Goal: Ask a question: Seek information or help from site administrators or community

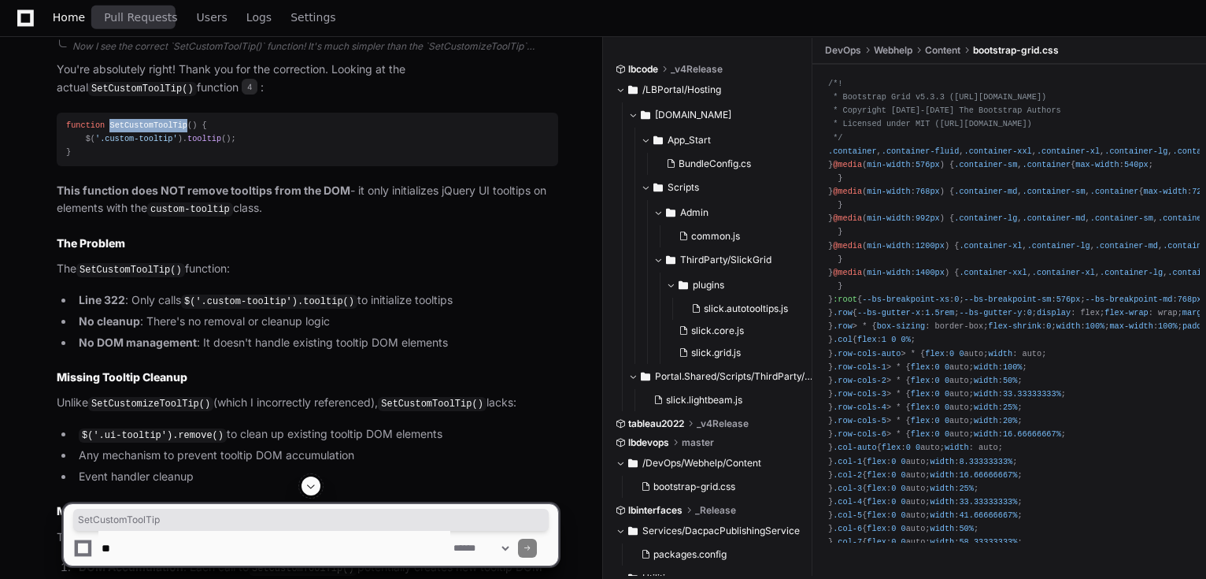
scroll to position [4376, 0]
click at [72, 13] on span "Home" at bounding box center [69, 17] width 32 height 9
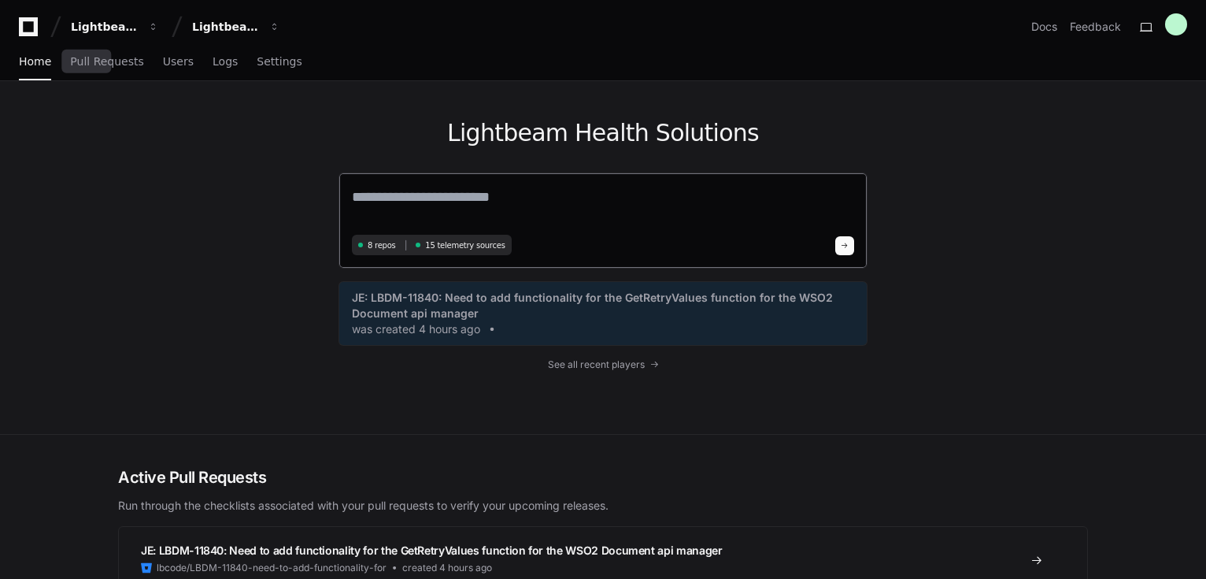
click at [453, 202] on textarea at bounding box center [603, 208] width 502 height 44
paste textarea "**********"
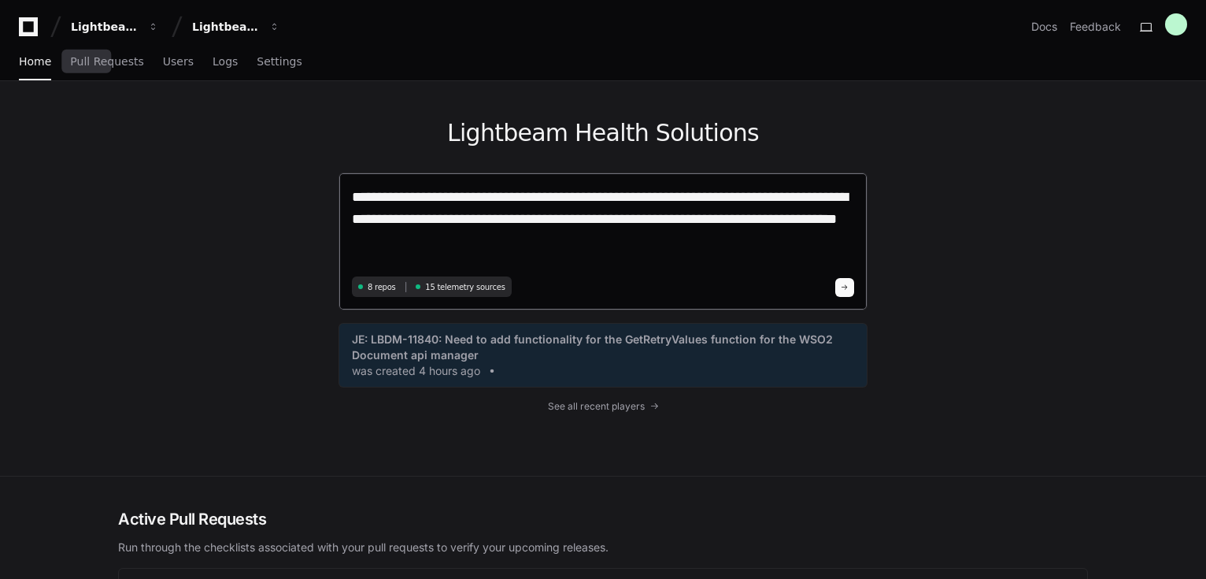
paste textarea "**********"
type textarea "**********"
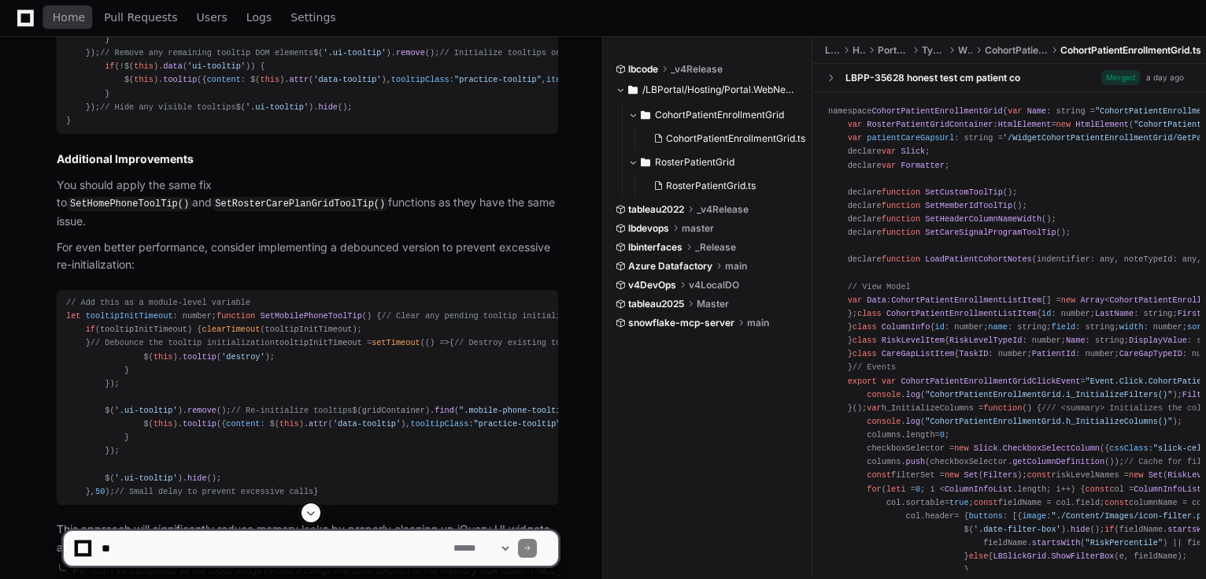
scroll to position [1348, 0]
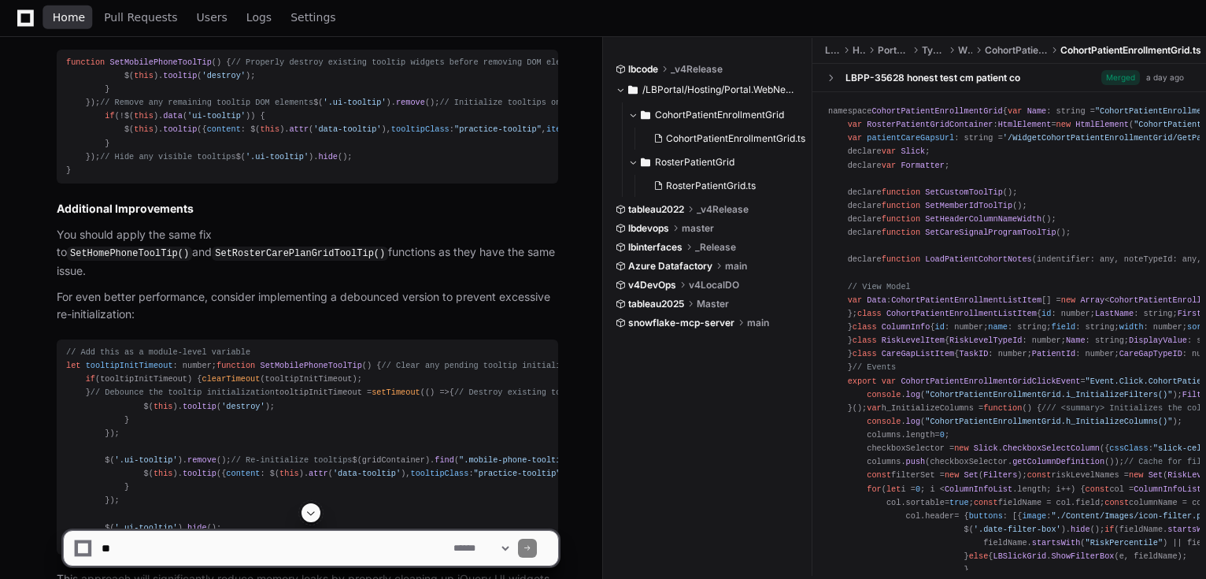
click at [57, 9] on link "Home" at bounding box center [69, 18] width 32 height 36
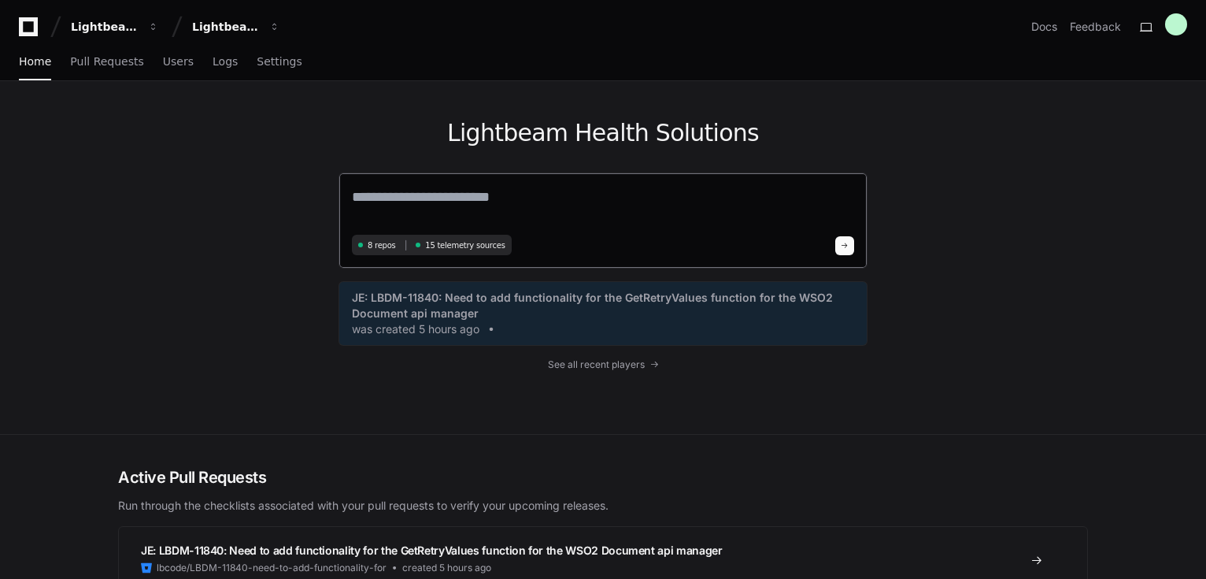
click at [450, 187] on textarea at bounding box center [603, 208] width 502 height 44
paste textarea "**********"
type textarea "**********"
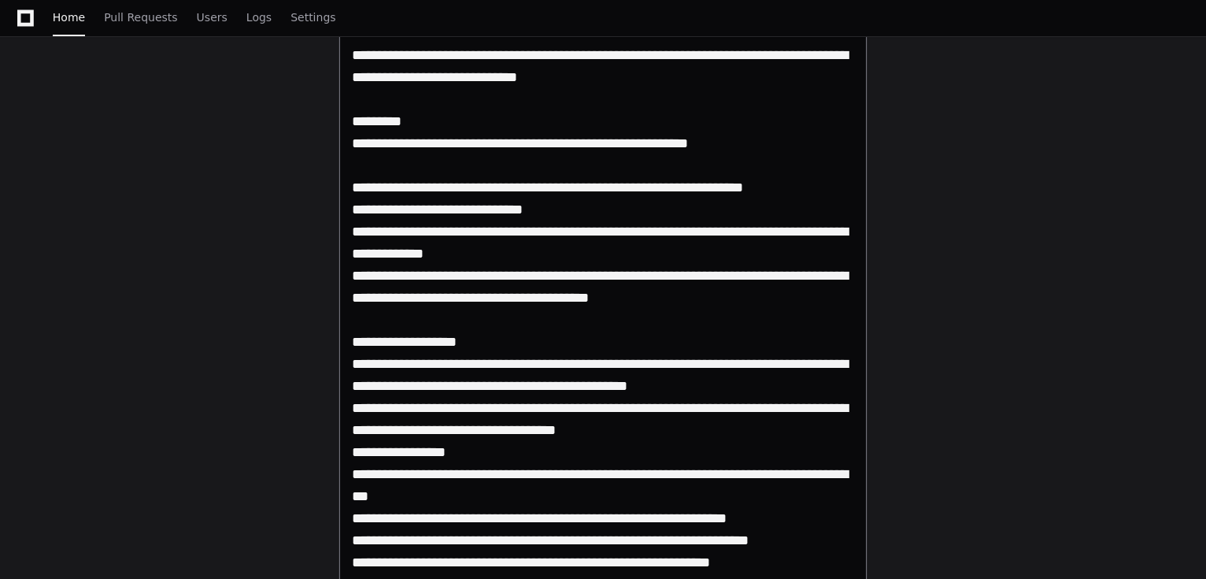
scroll to position [252, 0]
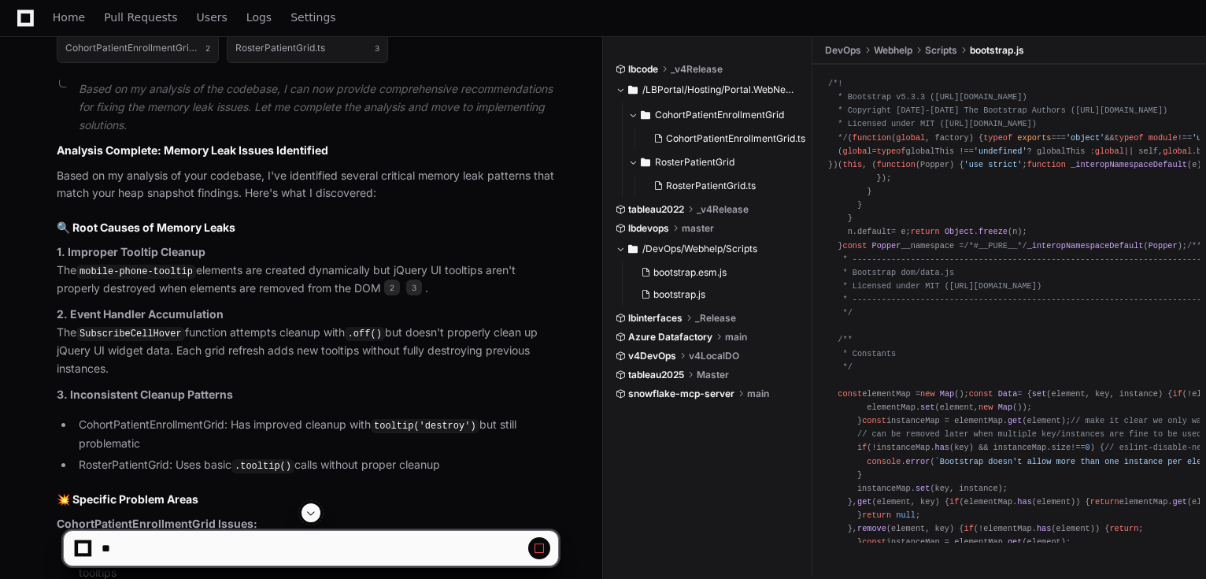
scroll to position [1440, 0]
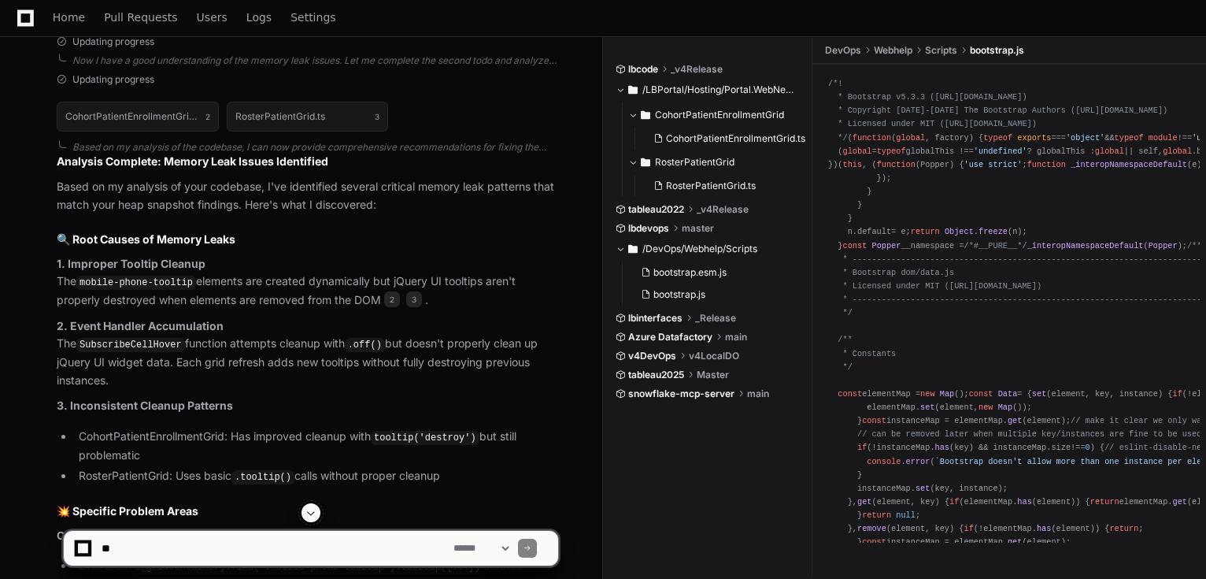
click at [115, 343] on code "SubscribeCellHover" at bounding box center [130, 345] width 109 height 14
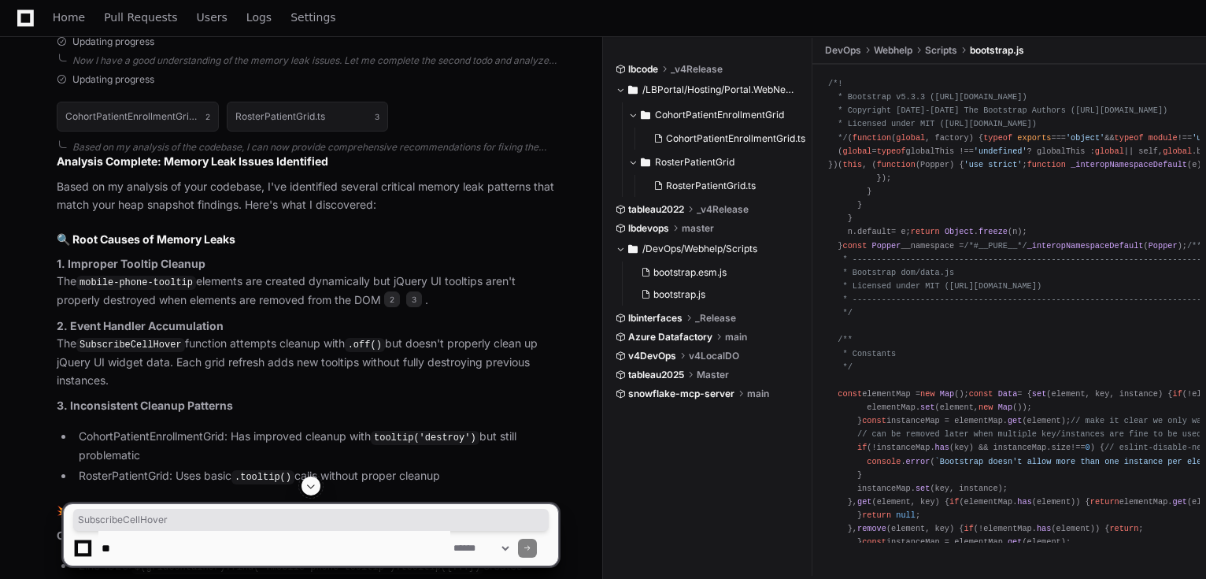
click at [115, 343] on code "SubscribeCellHover" at bounding box center [130, 345] width 109 height 14
drag, startPoint x: 115, startPoint y: 343, endPoint x: 131, endPoint y: 350, distance: 17.0
click at [129, 350] on p "2. Event Handler Accumulation The SubscribeCellHover function attempts cleanup …" at bounding box center [308, 353] width 502 height 72
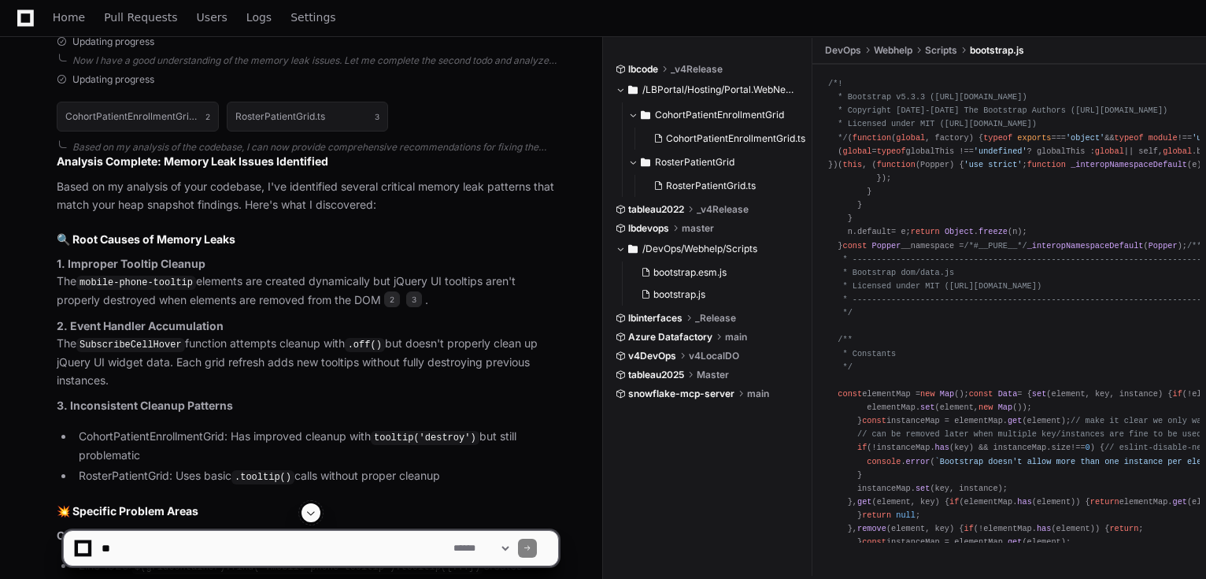
drag, startPoint x: 179, startPoint y: 271, endPoint x: 152, endPoint y: 293, distance: 34.7
click at [179, 271] on p "1. Improper Tooltip Cleanup The mobile-phone-tooltip elements are created dynam…" at bounding box center [308, 282] width 502 height 54
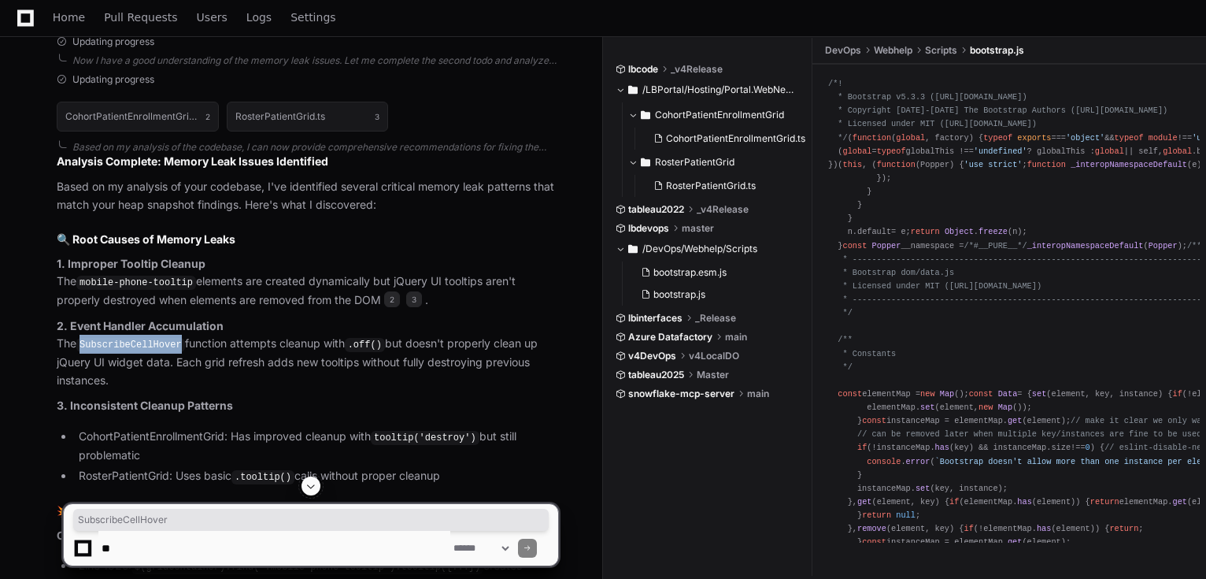
drag, startPoint x: 85, startPoint y: 342, endPoint x: 178, endPoint y: 348, distance: 93.1
click at [178, 348] on p "2. Event Handler Accumulation The SubscribeCellHover function attempts cleanup …" at bounding box center [308, 353] width 502 height 72
copy code "SubscribeCellHover"
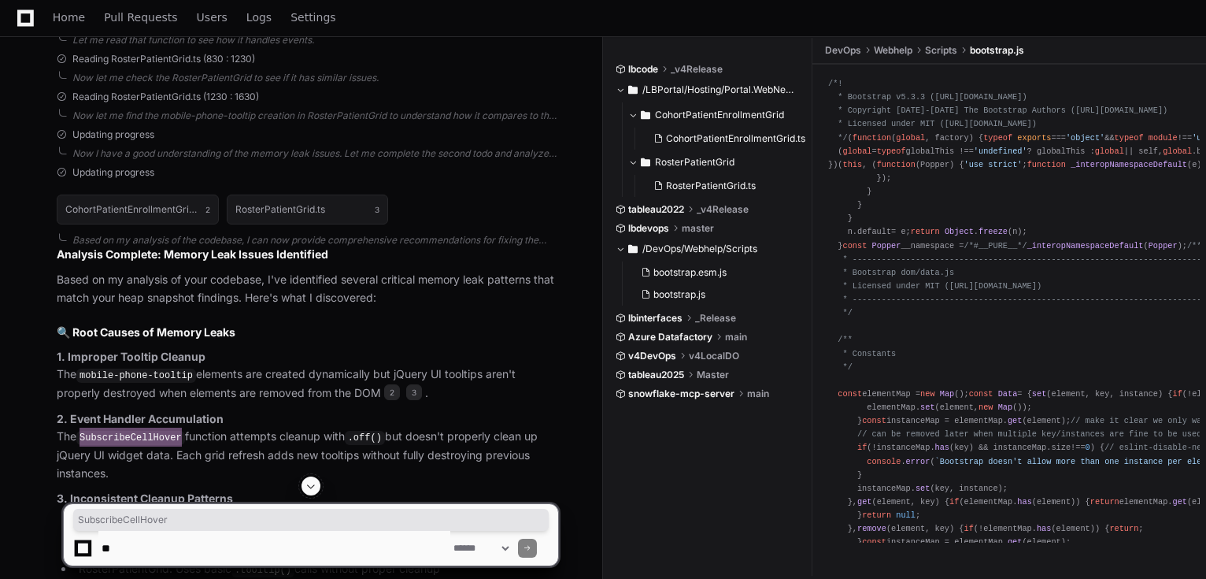
scroll to position [1314, 0]
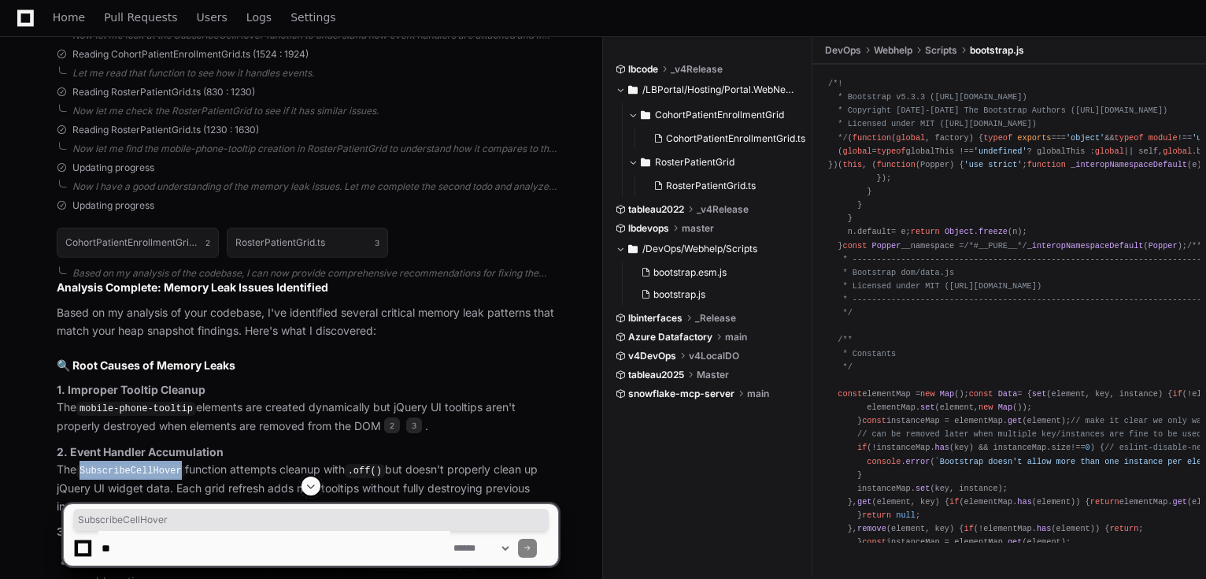
drag, startPoint x: 157, startPoint y: 541, endPoint x: 20, endPoint y: 535, distance: 137.9
click at [157, 541] on textarea at bounding box center [274, 548] width 352 height 35
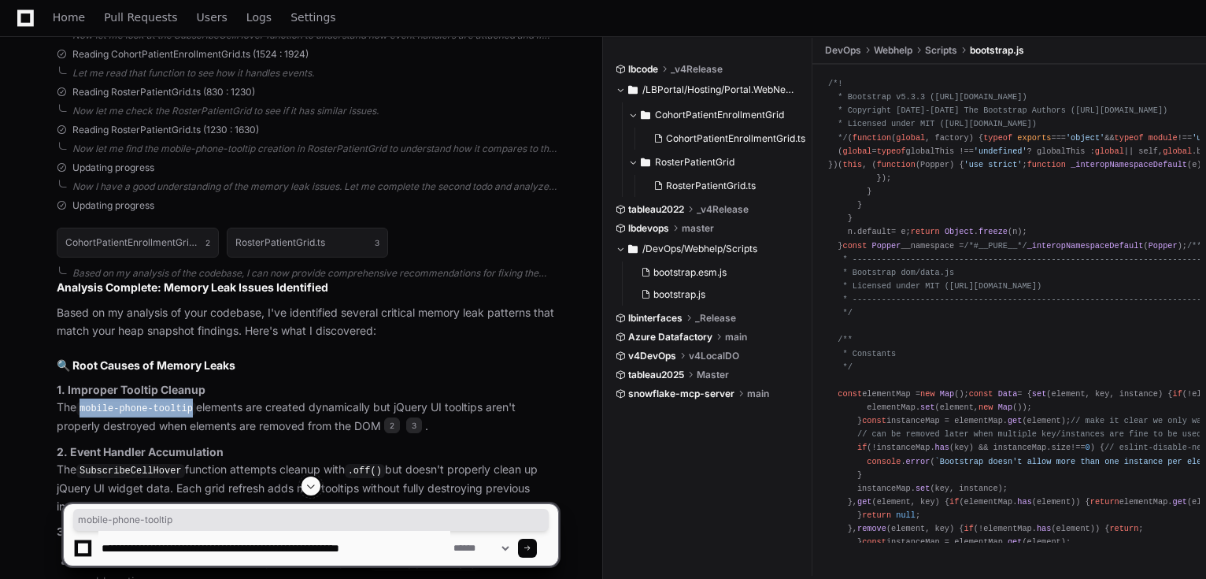
drag, startPoint x: 85, startPoint y: 405, endPoint x: 187, endPoint y: 406, distance: 101.6
click at [187, 406] on code "mobile-phone-tooltip" at bounding box center [136, 409] width 120 height 14
copy code "mobile-phone-tooltip"
click at [384, 551] on textarea at bounding box center [274, 548] width 352 height 35
drag, startPoint x: 408, startPoint y: 549, endPoint x: 356, endPoint y: 546, distance: 52.0
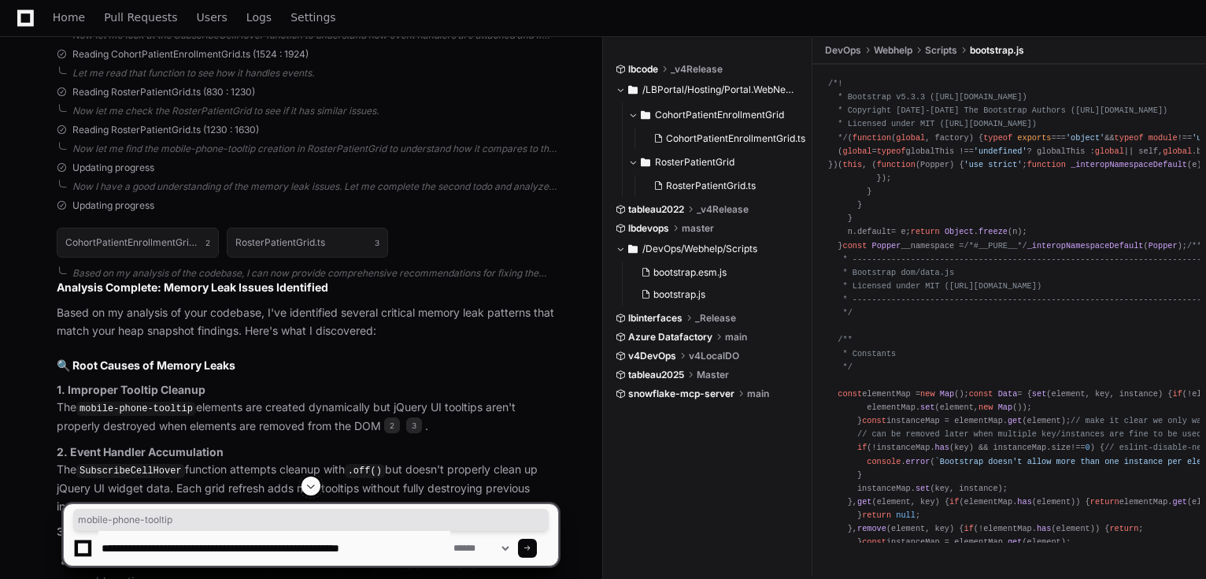
click at [356, 546] on textarea at bounding box center [274, 548] width 352 height 35
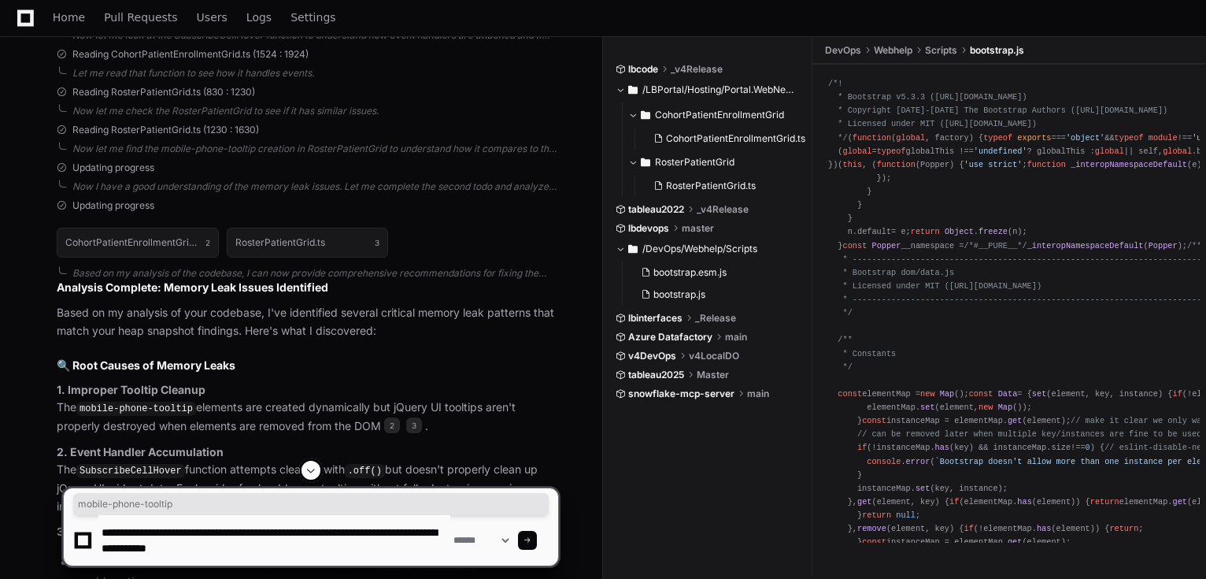
type textarea "**********"
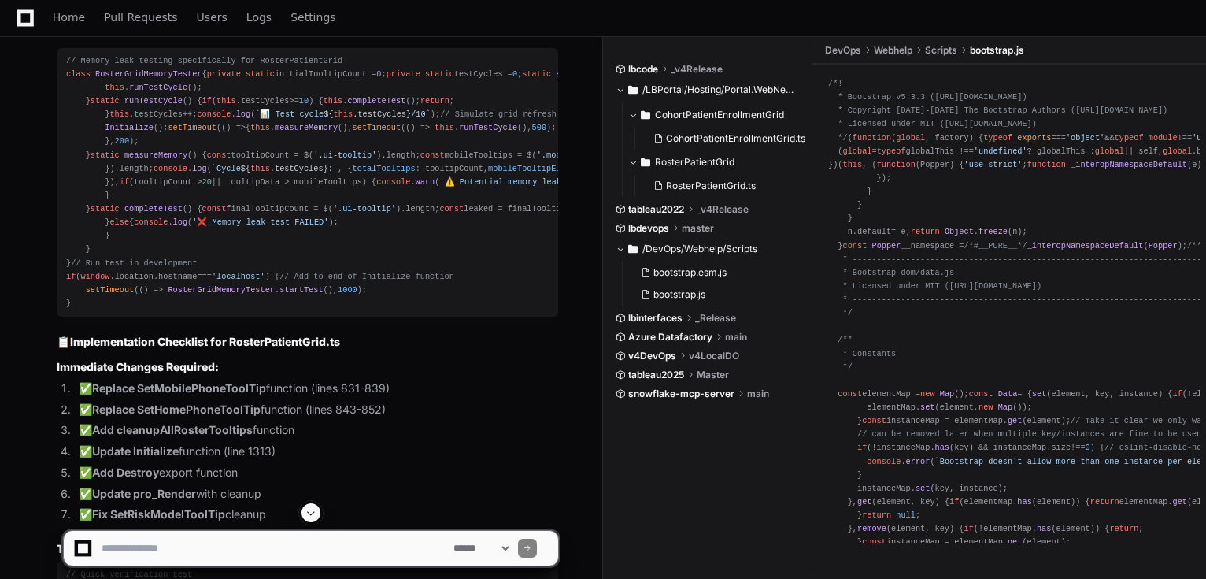
scroll to position [7219, 0]
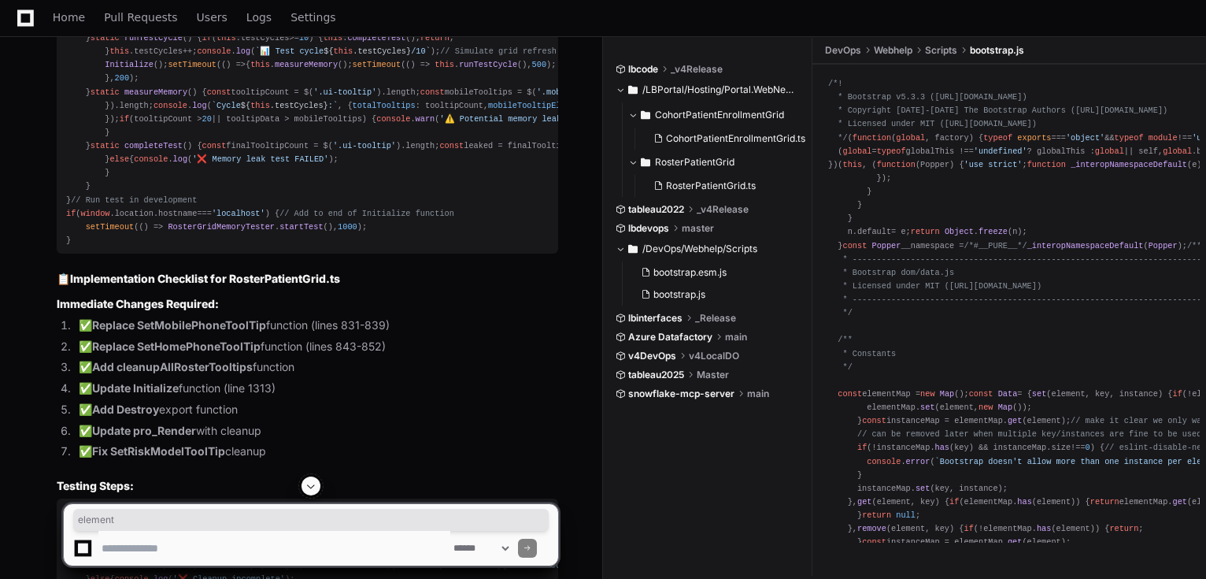
drag, startPoint x: 280, startPoint y: 264, endPoint x: 129, endPoint y: 264, distance: 151.2
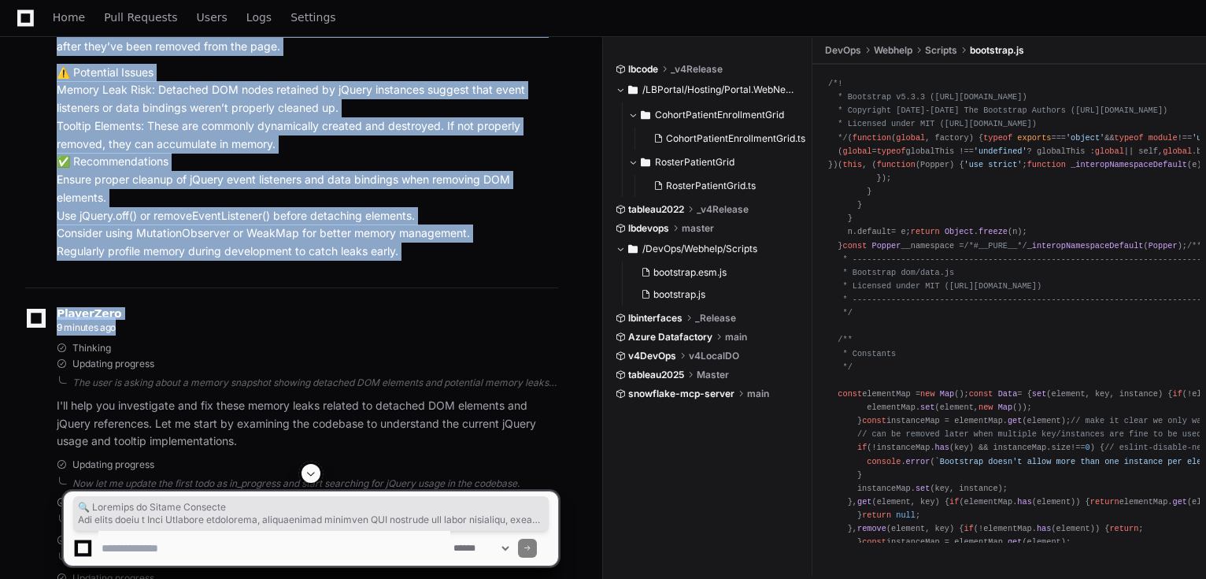
scroll to position [605, 0]
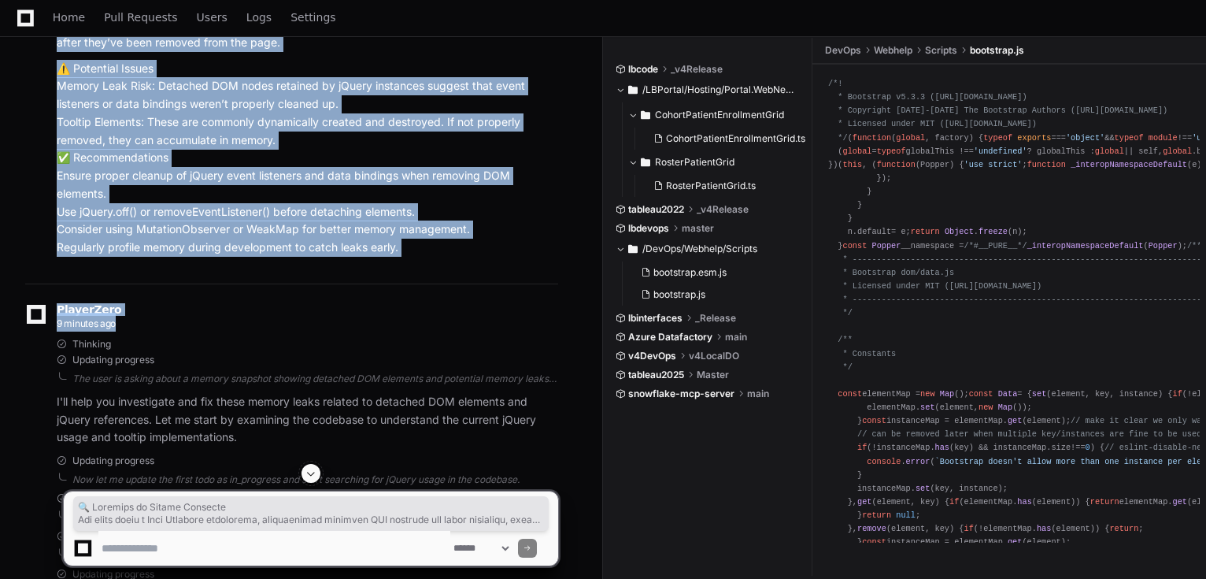
drag, startPoint x: 57, startPoint y: 202, endPoint x: 420, endPoint y: 253, distance: 366.6
copy article "🔍 Loremips do Sitame Consecte Adi elits doeiu t Inci Utlabore etdolorema, aliqu…"
